Goal: Task Accomplishment & Management: Use online tool/utility

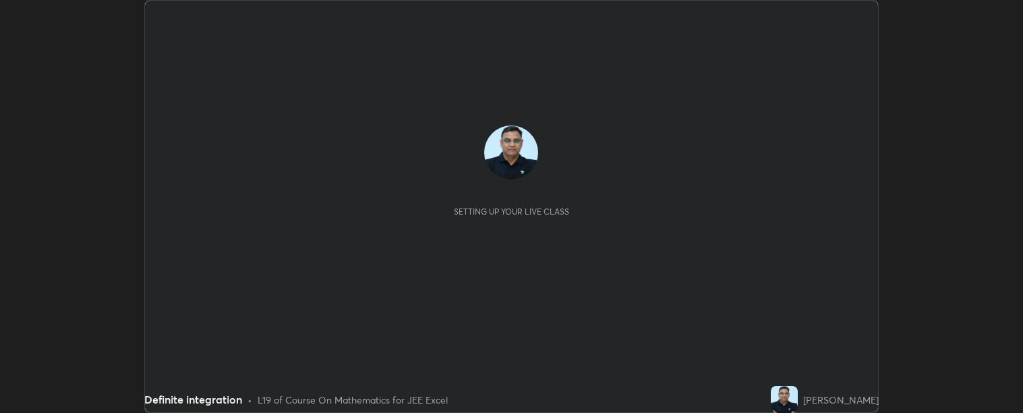
scroll to position [413, 1023]
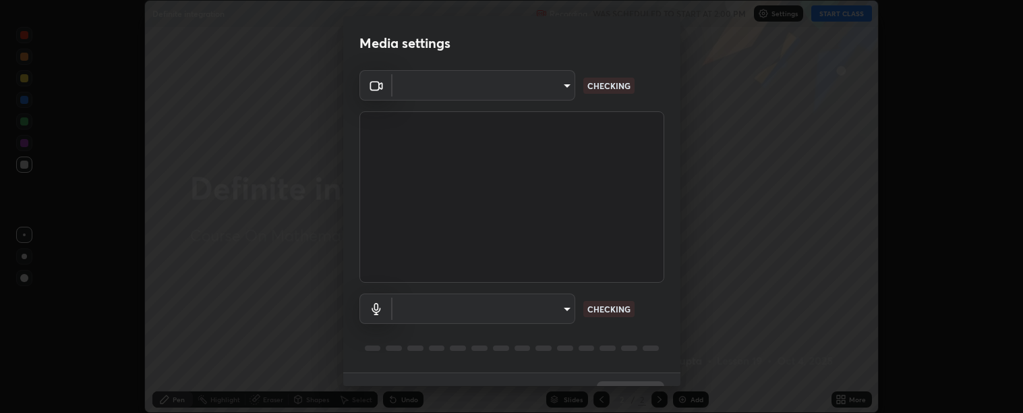
type input "c9a33e1444ed9087bfc9ccfea5ae3a7e5a20680e32ba827957683cb8217a83b8"
type input "communications"
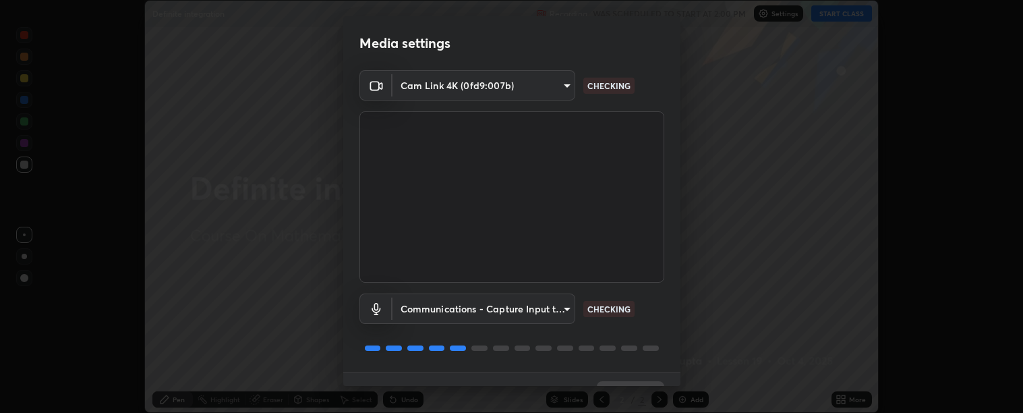
scroll to position [29, 0]
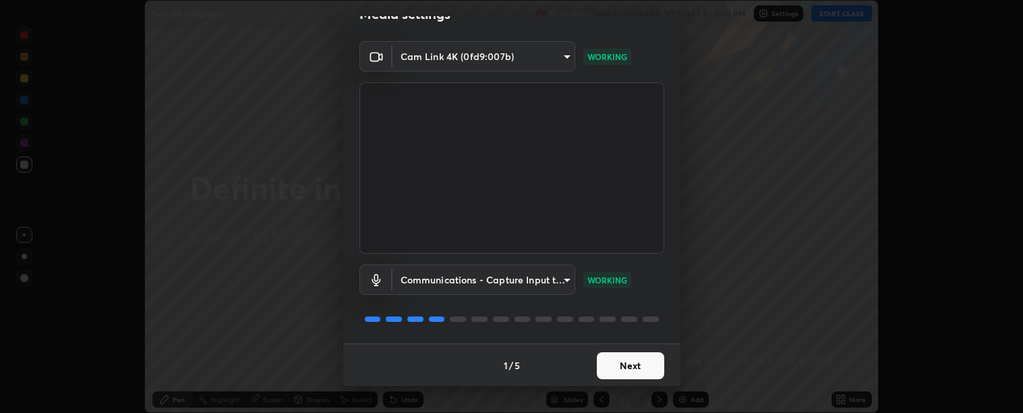
click at [628, 362] on button "Next" at bounding box center [630, 365] width 67 height 27
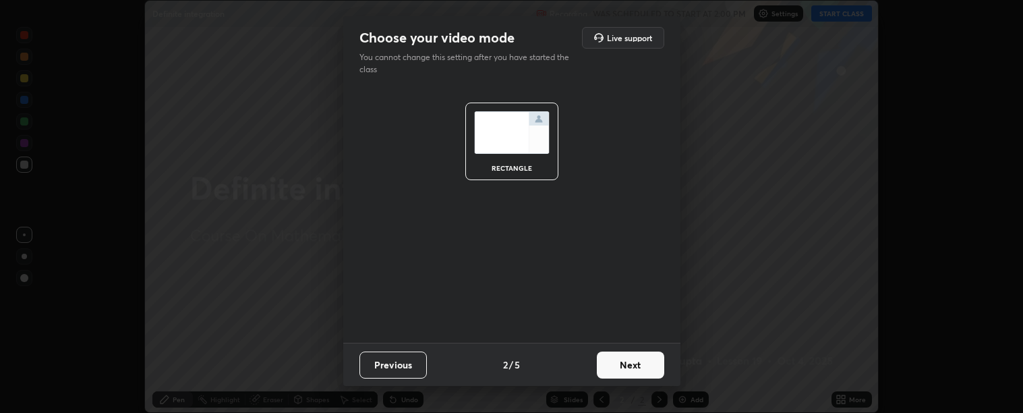
scroll to position [0, 0]
click at [629, 361] on button "Next" at bounding box center [630, 364] width 67 height 27
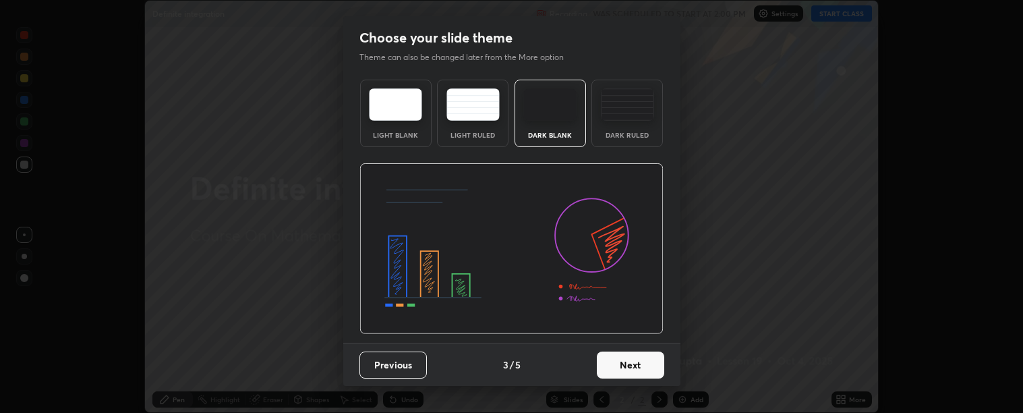
click at [641, 364] on button "Next" at bounding box center [630, 364] width 67 height 27
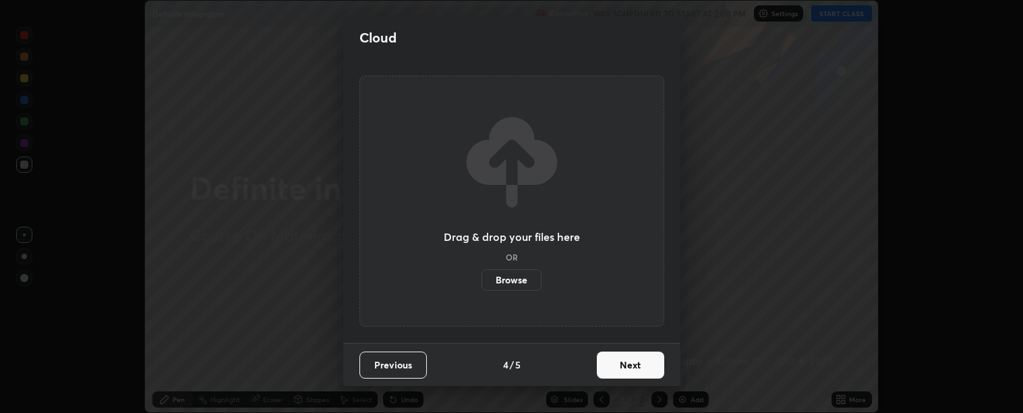
click at [648, 364] on button "Next" at bounding box center [630, 364] width 67 height 27
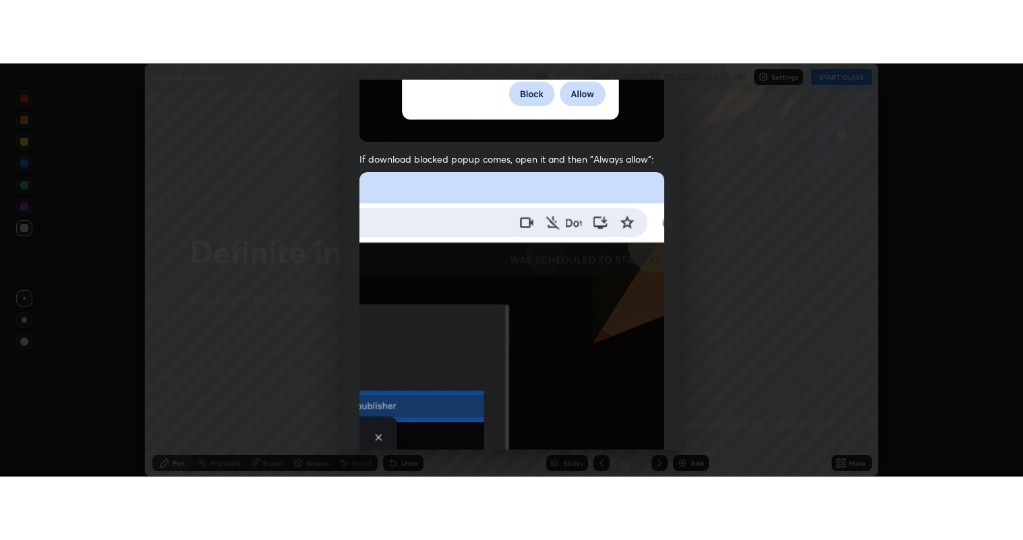
scroll to position [304, 0]
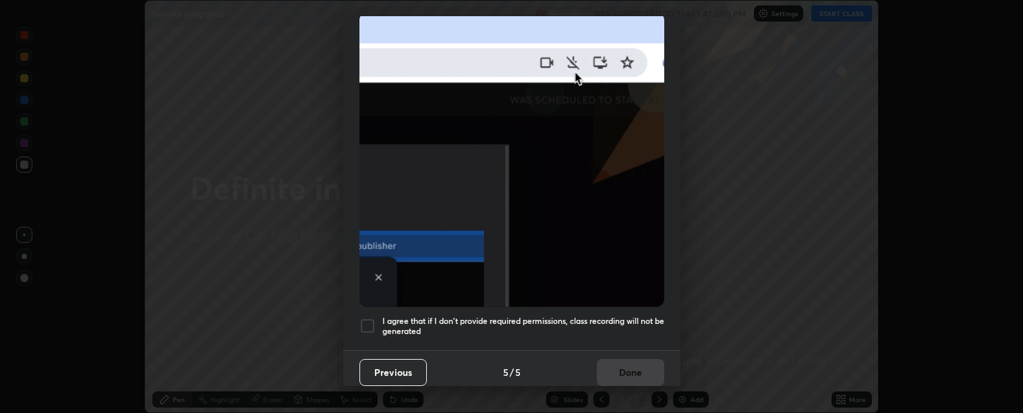
click at [369, 318] on div at bounding box center [368, 326] width 16 height 16
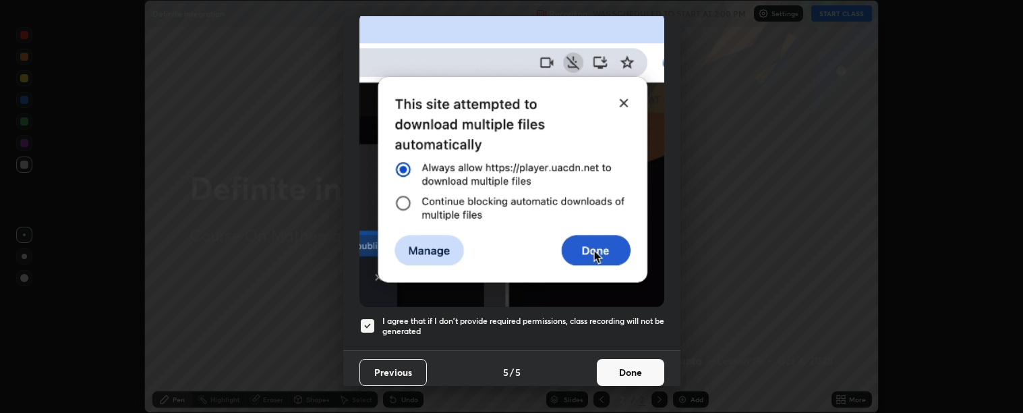
click at [617, 364] on button "Done" at bounding box center [630, 372] width 67 height 27
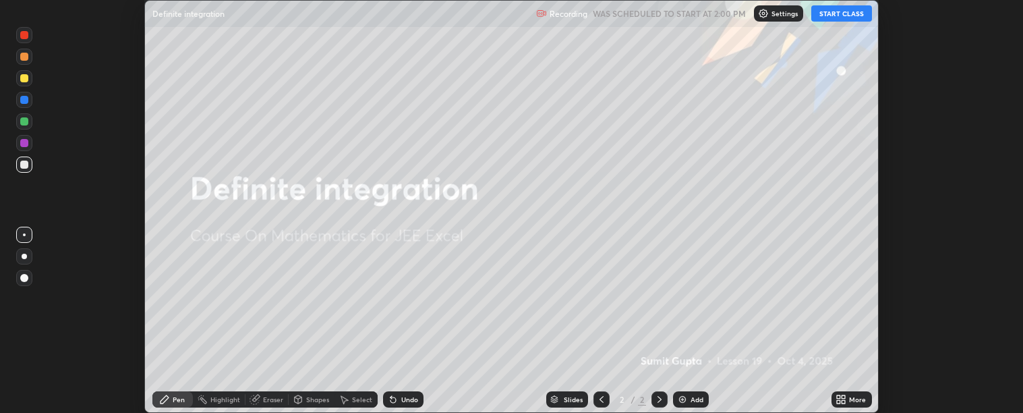
click at [688, 399] on div "Add" at bounding box center [691, 399] width 36 height 16
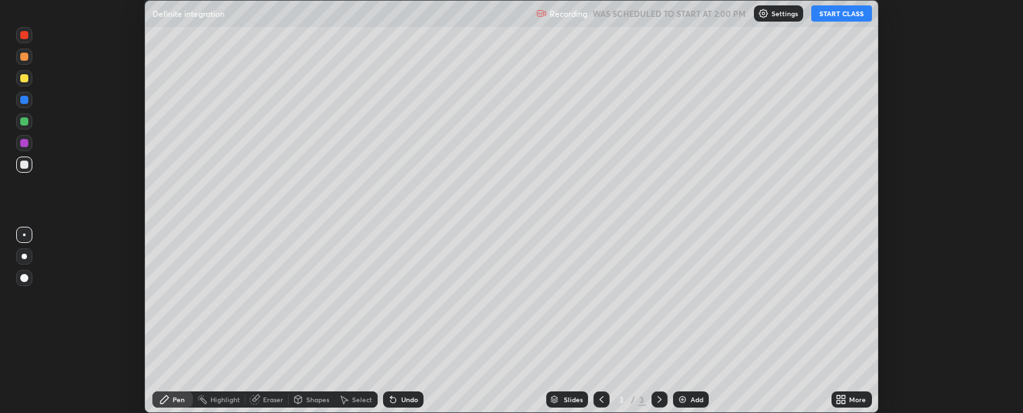
click at [840, 395] on icon at bounding box center [841, 399] width 11 height 11
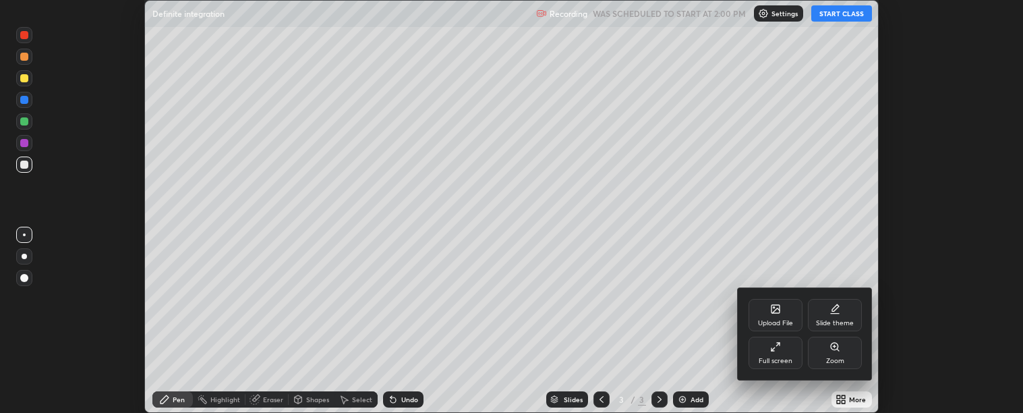
click at [762, 359] on div "Full screen" at bounding box center [776, 360] width 34 height 7
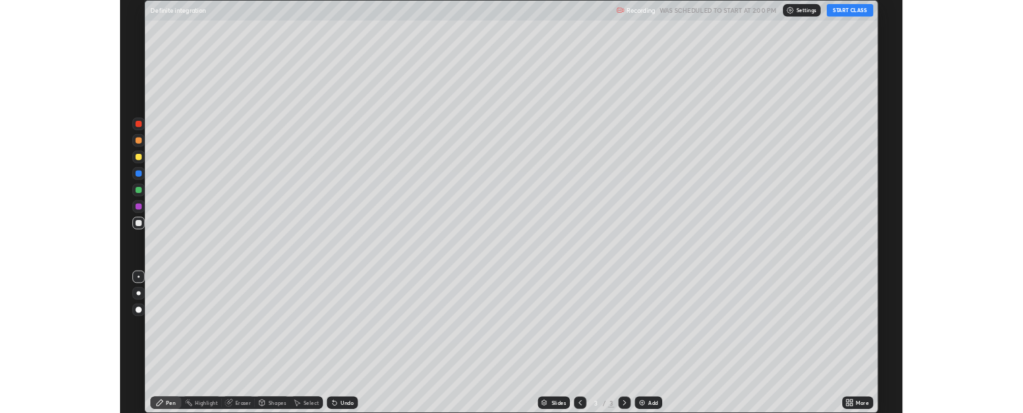
scroll to position [540, 1023]
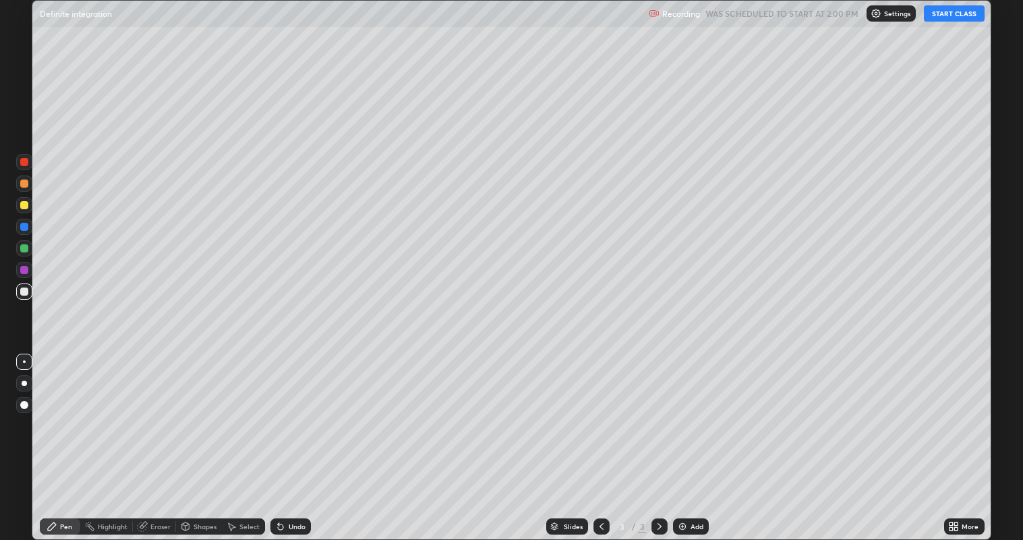
click at [946, 18] on button "START CLASS" at bounding box center [954, 13] width 61 height 16
click at [696, 412] on div "Add" at bounding box center [697, 526] width 13 height 7
click at [685, 412] on img at bounding box center [682, 526] width 11 height 11
click at [293, 412] on div "Undo" at bounding box center [297, 526] width 17 height 7
click at [301, 412] on div "Undo" at bounding box center [290, 526] width 40 height 16
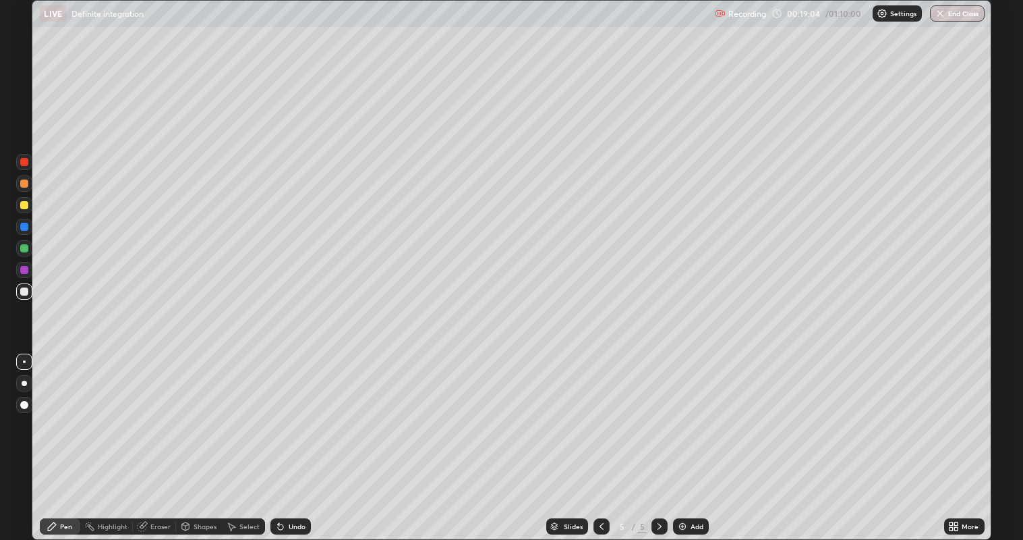
click at [310, 412] on div "Undo" at bounding box center [290, 526] width 40 height 16
click at [693, 412] on div "Add" at bounding box center [697, 526] width 13 height 7
click at [691, 412] on div "Add" at bounding box center [697, 526] width 13 height 7
click at [167, 412] on div "Eraser" at bounding box center [160, 526] width 20 height 7
click at [70, 412] on div "Pen" at bounding box center [66, 526] width 12 height 7
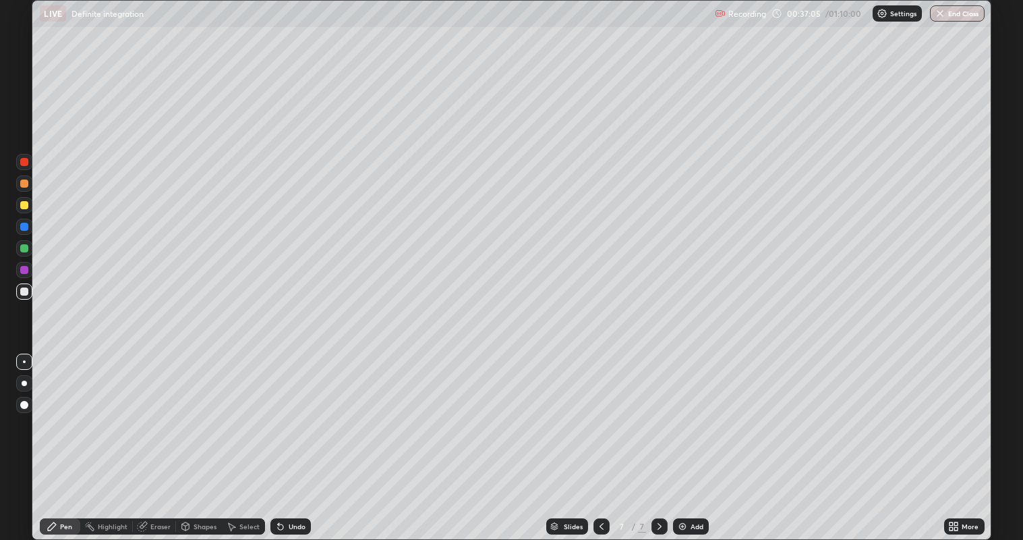
click at [678, 412] on img at bounding box center [682, 526] width 11 height 11
click at [243, 412] on div "Select" at bounding box center [249, 526] width 20 height 7
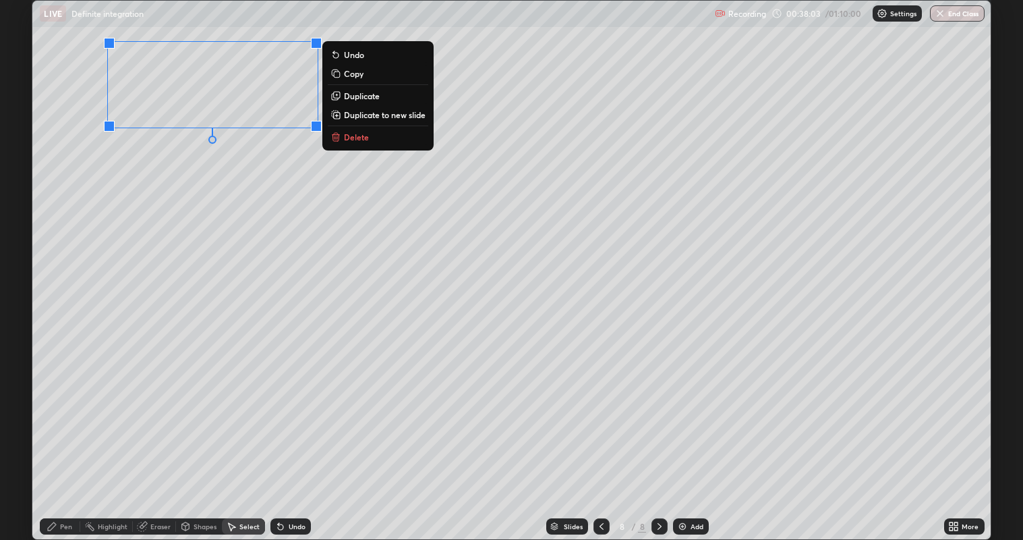
click at [363, 142] on p "Delete" at bounding box center [356, 137] width 25 height 11
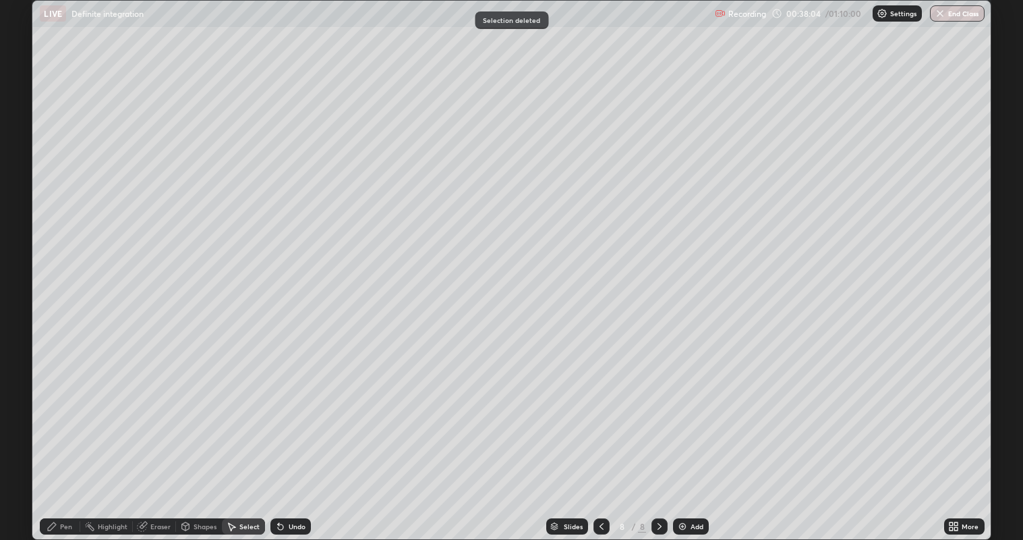
click at [69, 412] on div "Pen" at bounding box center [60, 526] width 40 height 16
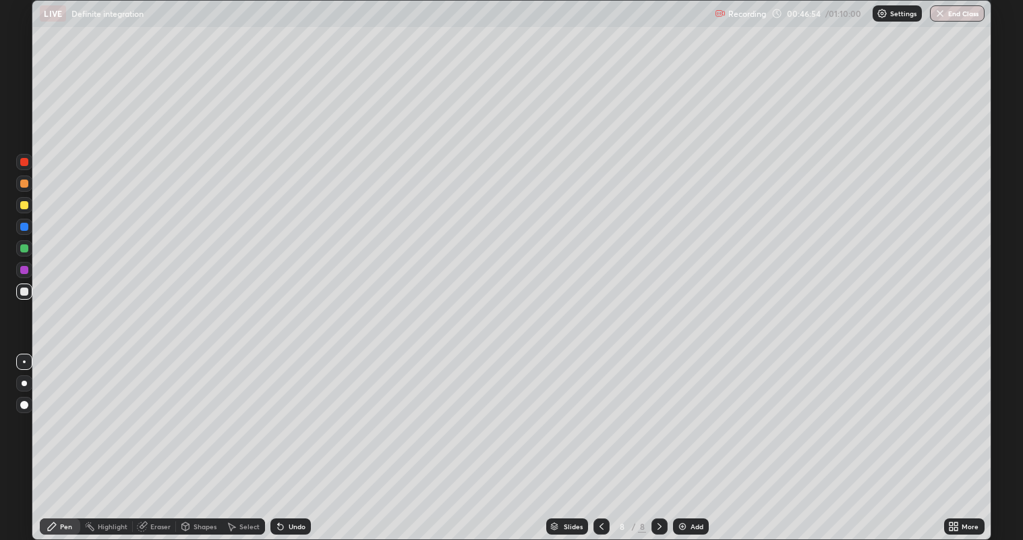
click at [691, 412] on div "Add" at bounding box center [697, 526] width 13 height 7
click at [695, 412] on div "Add" at bounding box center [697, 526] width 13 height 7
click at [247, 412] on div "Select" at bounding box center [249, 526] width 20 height 7
click at [166, 412] on div "Eraser" at bounding box center [160, 526] width 20 height 7
click at [67, 412] on div "Pen" at bounding box center [66, 526] width 12 height 7
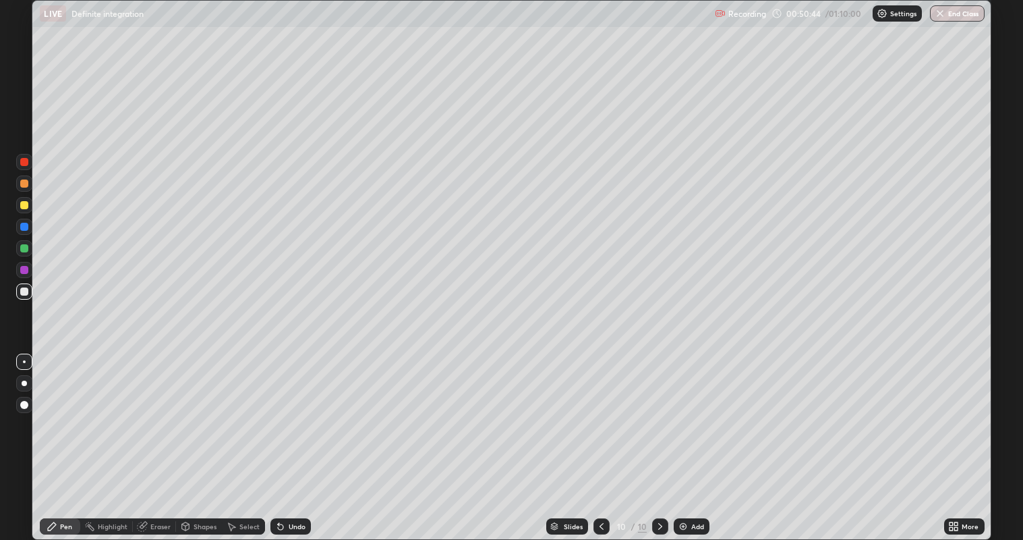
click at [287, 412] on div "Undo" at bounding box center [290, 526] width 40 height 16
click at [289, 412] on div "Undo" at bounding box center [290, 526] width 40 height 16
click at [700, 412] on div "Add" at bounding box center [697, 526] width 13 height 7
click at [691, 412] on div "Add" at bounding box center [697, 526] width 13 height 7
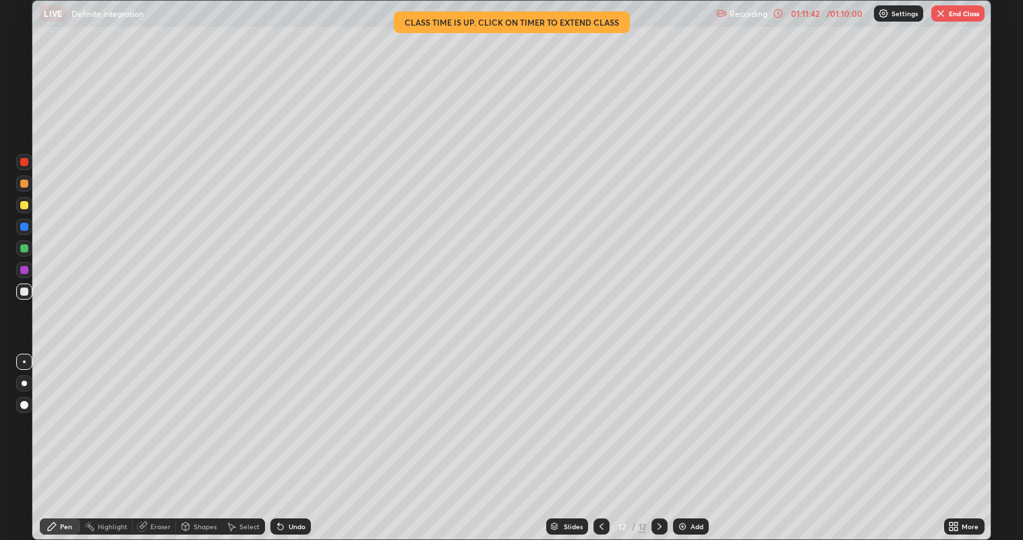
click at [962, 16] on button "End Class" at bounding box center [957, 13] width 53 height 16
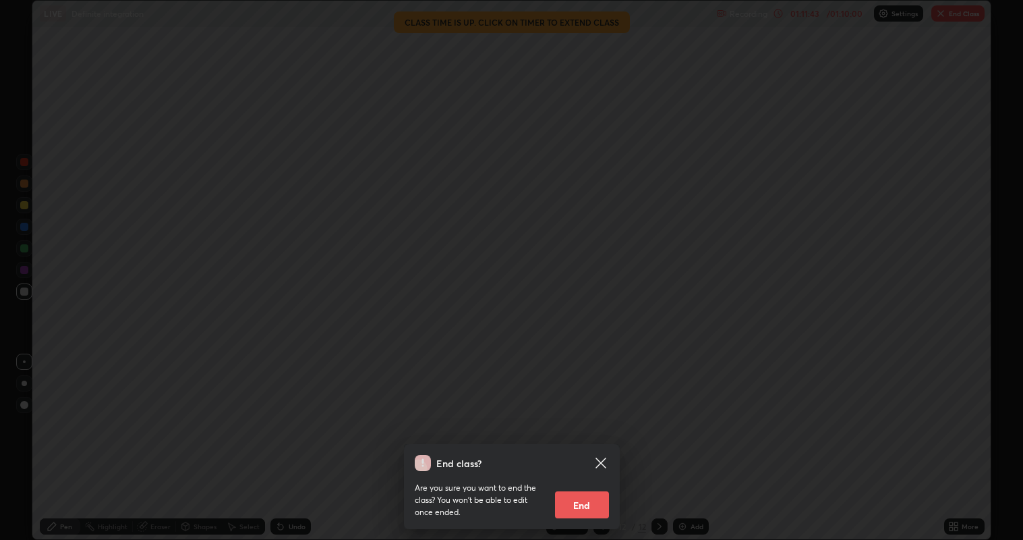
click at [588, 412] on button "End" at bounding box center [582, 504] width 54 height 27
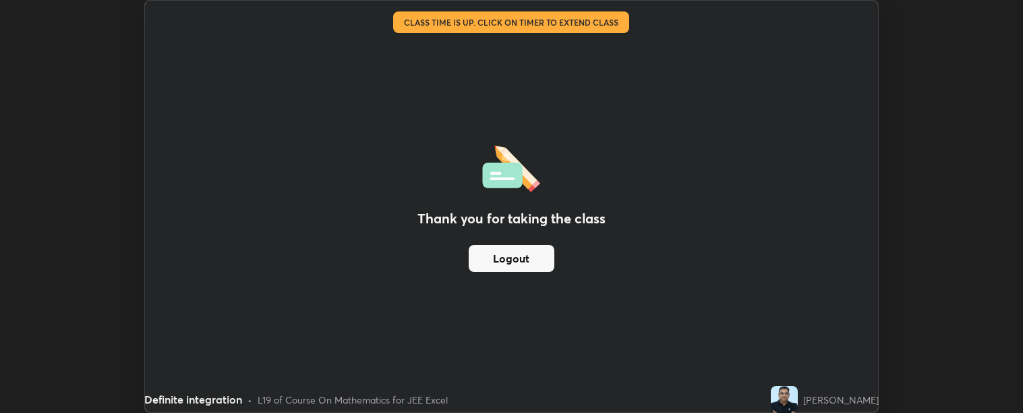
scroll to position [67036, 66426]
click at [512, 258] on button "Logout" at bounding box center [512, 258] width 86 height 27
click at [513, 261] on button "Logout" at bounding box center [512, 258] width 86 height 27
